Goal: Task Accomplishment & Management: Manage account settings

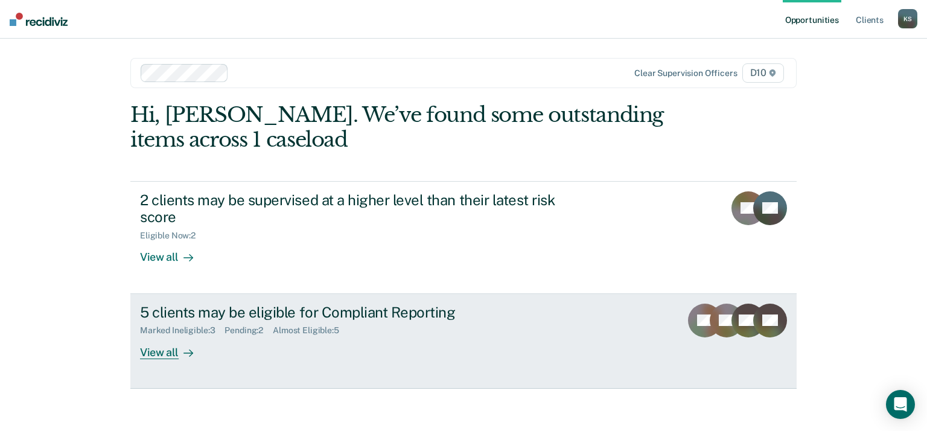
click at [164, 345] on div "View all" at bounding box center [174, 348] width 68 height 24
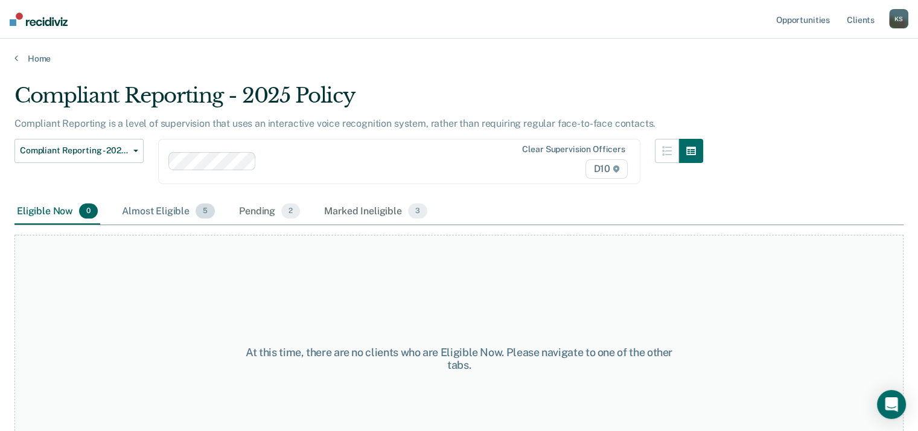
click at [167, 206] on div "Almost Eligible 5" at bounding box center [168, 212] width 98 height 27
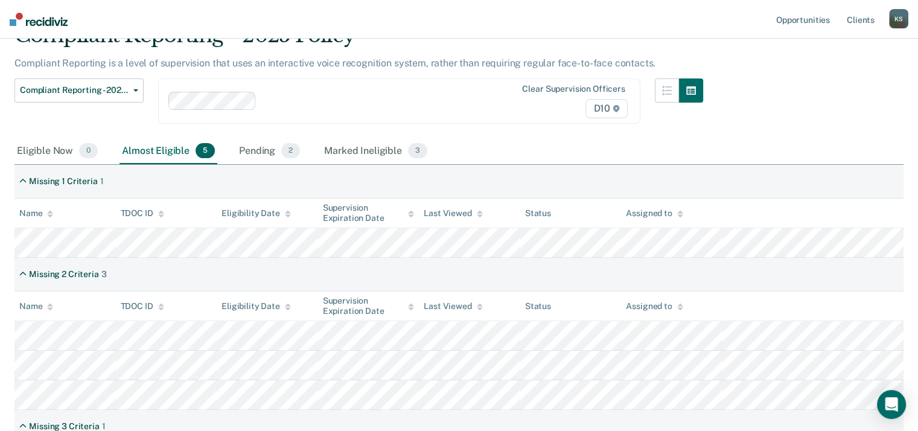
scroll to position [121, 0]
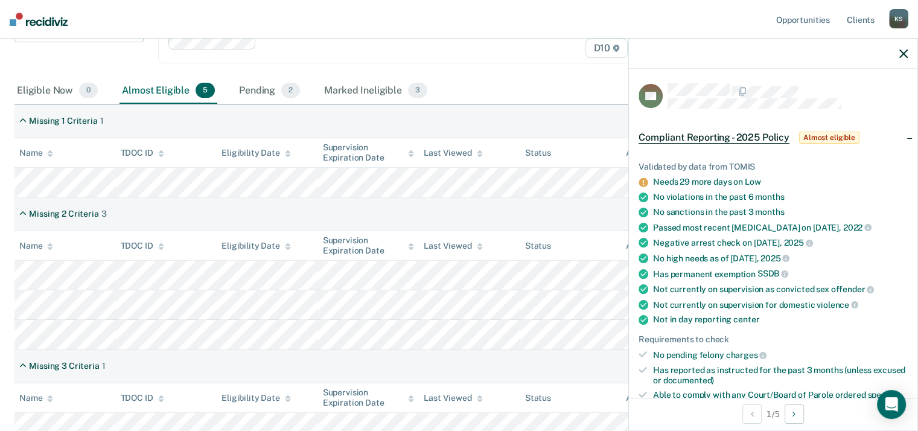
click at [524, 78] on div "Eligible Now 0 Almost Eligible 5 Pending 2 Marked Ineligible 3" at bounding box center [458, 91] width 889 height 27
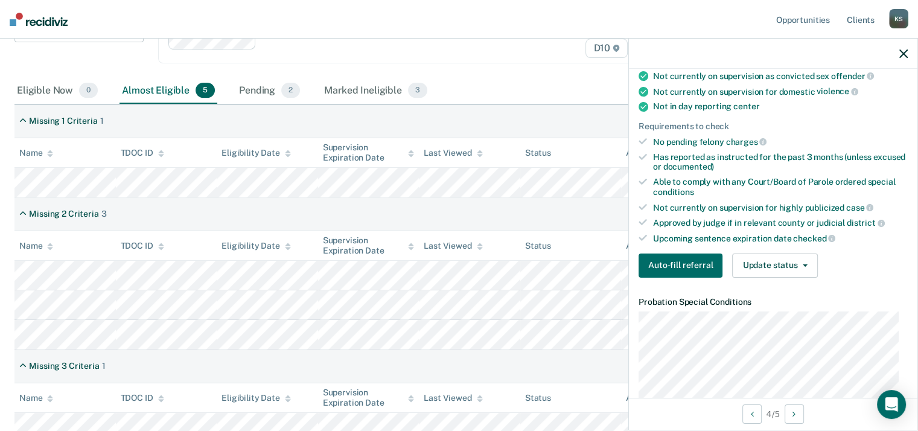
scroll to position [241, 0]
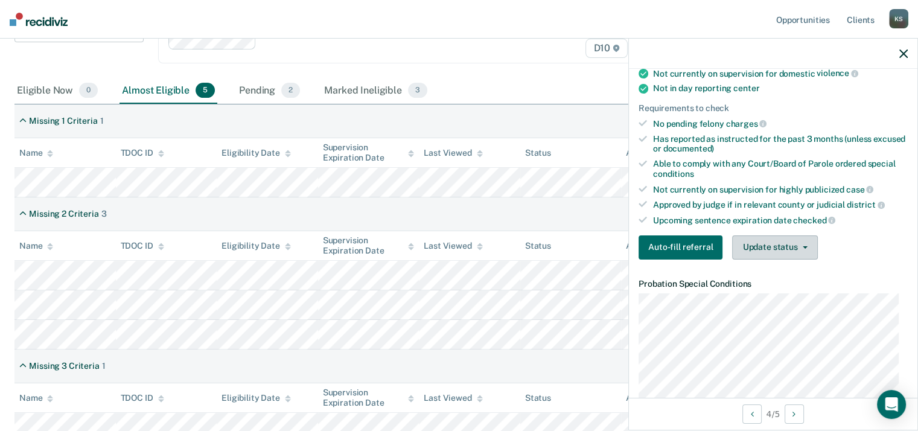
click at [775, 243] on button "Update status" at bounding box center [774, 247] width 85 height 24
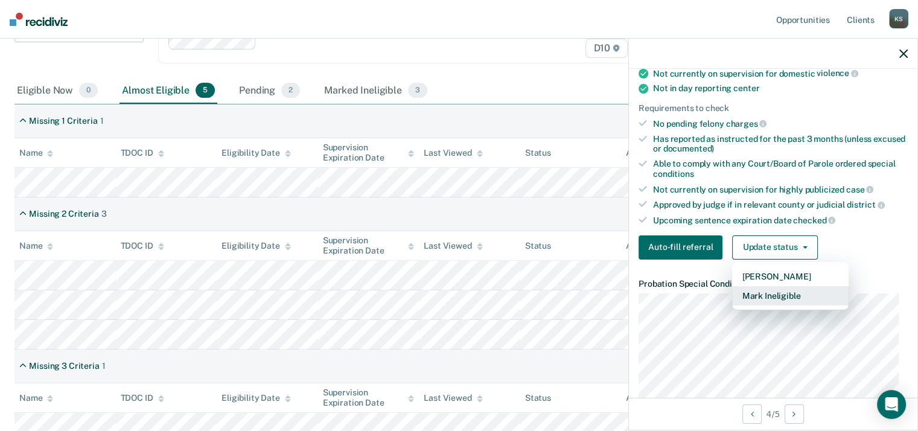
click at [769, 290] on button "Mark Ineligible" at bounding box center [790, 295] width 116 height 19
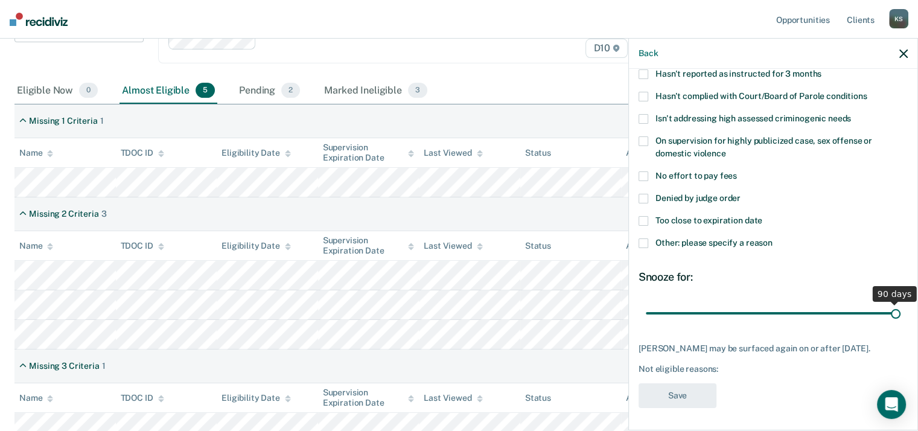
drag, startPoint x: 729, startPoint y: 311, endPoint x: 932, endPoint y: 311, distance: 203.4
type input "90"
click at [900, 311] on input "range" at bounding box center [773, 313] width 255 height 21
click at [635, 194] on div "AM Which of the following requirements has [PERSON_NAME] not met? Has pending f…" at bounding box center [773, 248] width 288 height 359
click at [645, 196] on span at bounding box center [644, 199] width 10 height 10
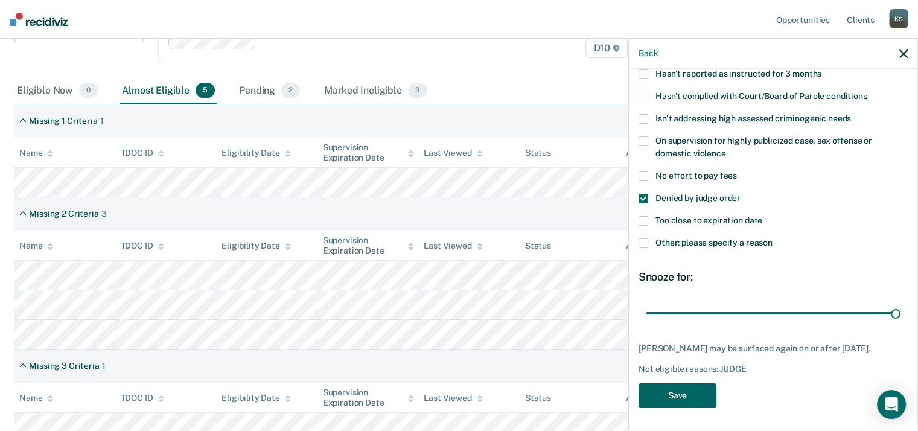
click at [695, 392] on button "Save" at bounding box center [678, 395] width 78 height 25
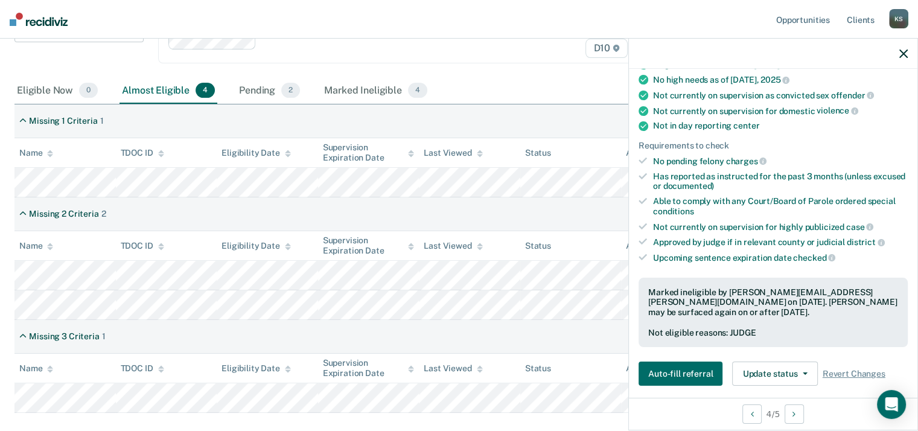
scroll to position [174, 0]
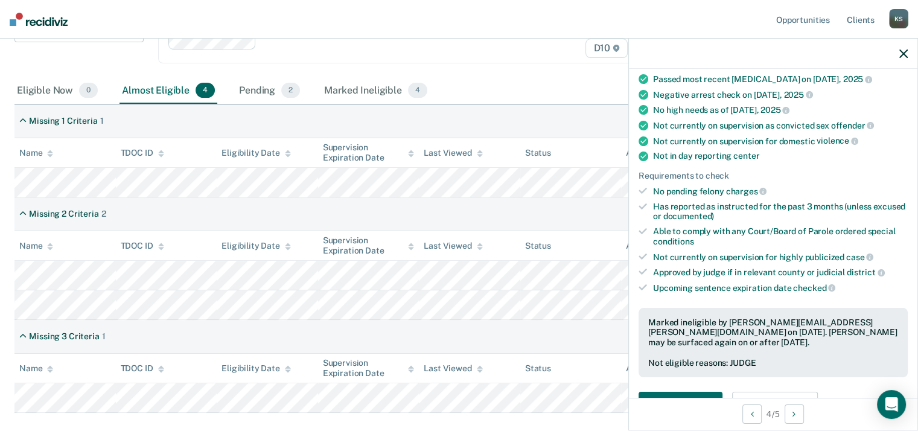
click at [903, 52] on icon "button" at bounding box center [903, 53] width 8 height 8
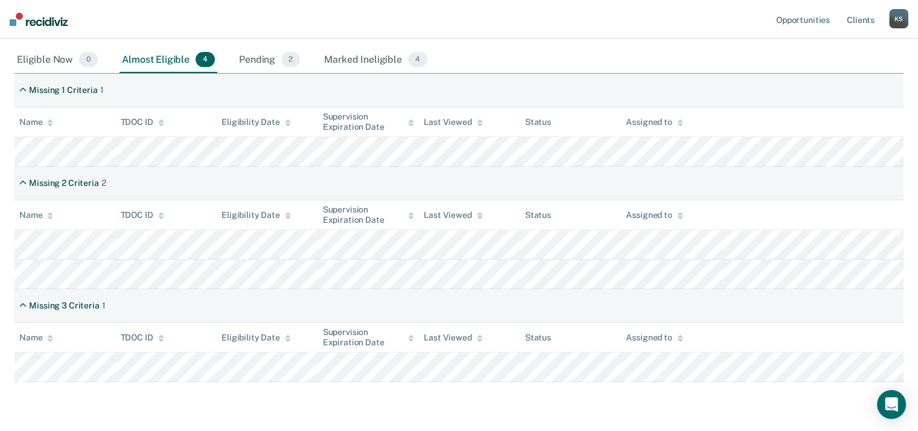
scroll to position [181, 0]
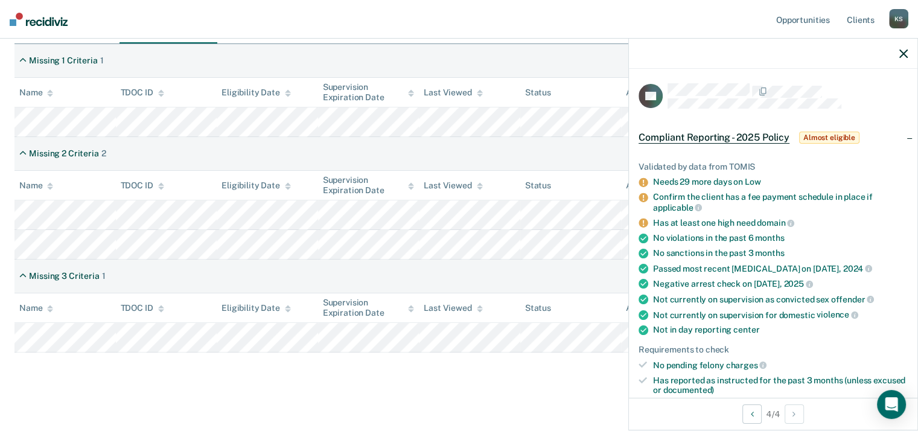
drag, startPoint x: 907, startPoint y: 48, endPoint x: 898, endPoint y: 48, distance: 9.1
click at [907, 48] on button "button" at bounding box center [903, 53] width 8 height 10
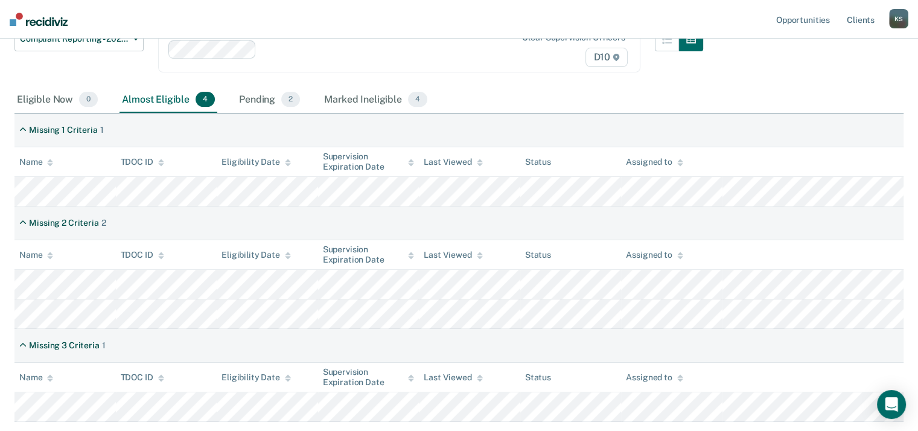
scroll to position [68, 0]
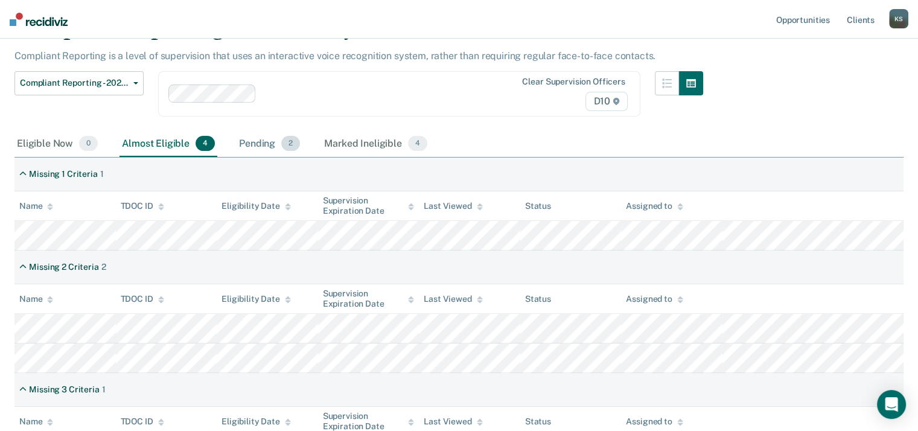
click at [255, 139] on div "Pending 2" at bounding box center [270, 144] width 66 height 27
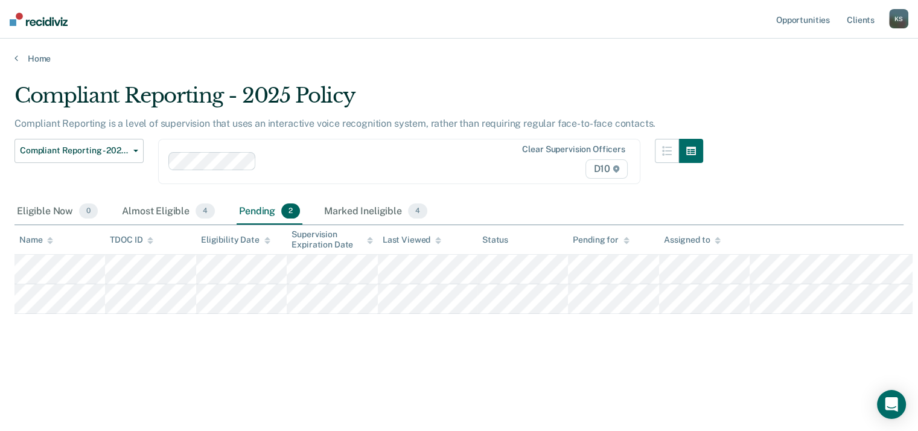
scroll to position [0, 0]
click at [39, 207] on div "Eligible Now 0" at bounding box center [57, 212] width 86 height 27
